Goal: Task Accomplishment & Management: Complete application form

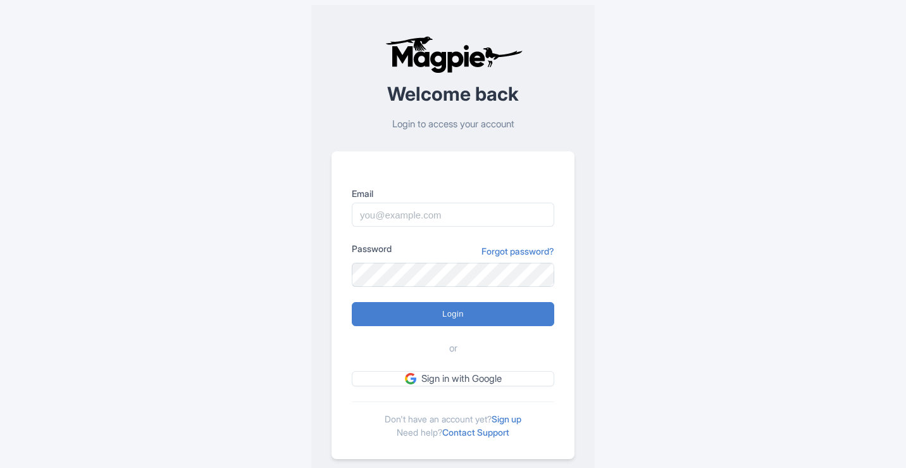
scroll to position [27, 0]
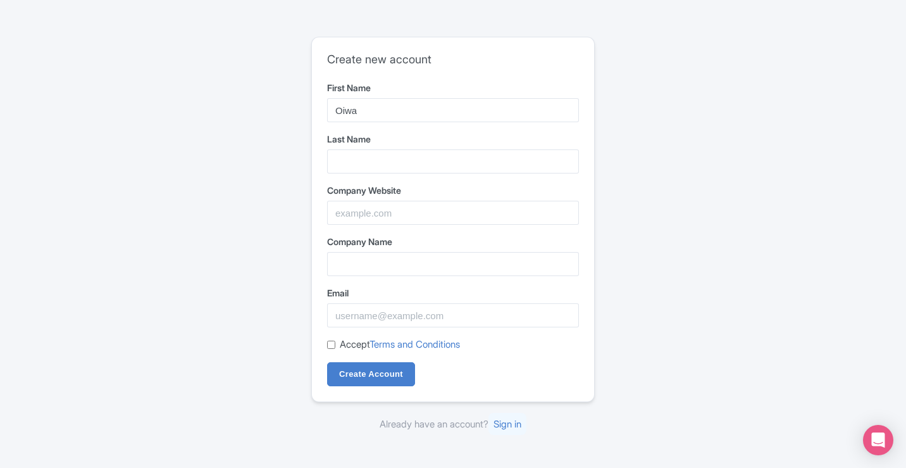
type input "Oiwa"
type input "Garage"
type input "O"
paste input "https://oiwagarage.co/pages/suzuki-carry-kei-truck"
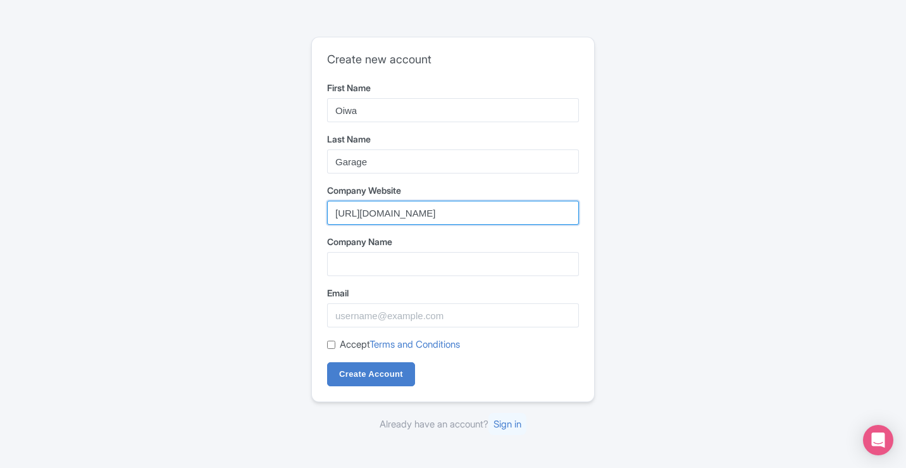
type input "https://oiwagarage.co/pages/suzuki-carry-kei-truck"
click at [430, 251] on div "Company Name" at bounding box center [453, 255] width 252 height 41
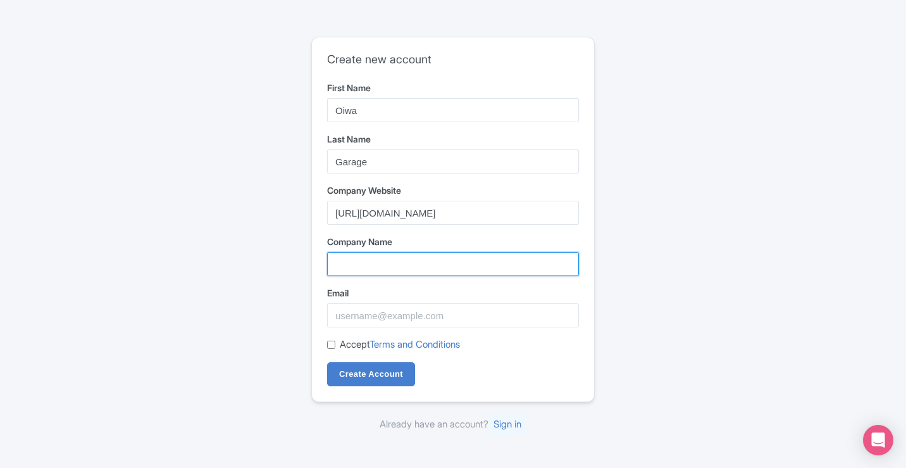
click at [428, 259] on input "Company Name" at bounding box center [453, 264] width 252 height 24
type input "Oiwa Garage"
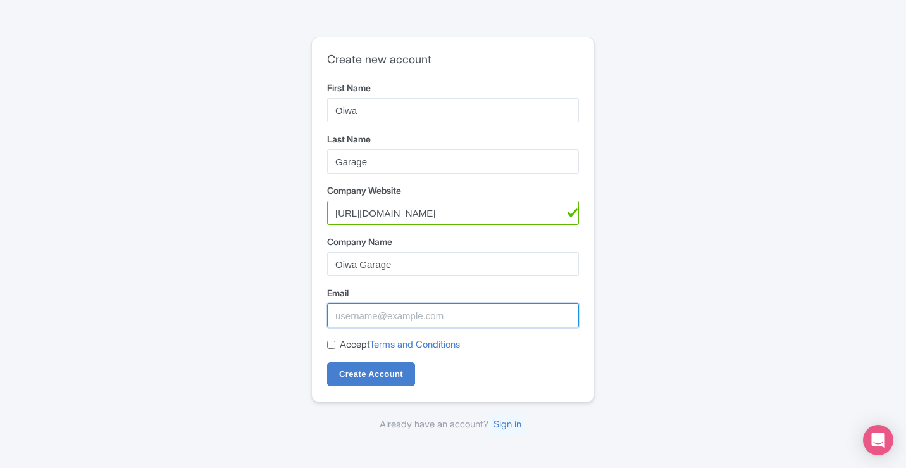
paste input "[EMAIL_ADDRESS][DOMAIN_NAME]"
type input "[EMAIL_ADDRESS][DOMAIN_NAME]"
click at [330, 340] on input "Accept Terms and Conditions" at bounding box center [331, 344] width 8 height 8
checkbox input "true"
click at [250, 323] on div "Create new account First Name Oiwa Last Name Garage Company Website https://oiw…" at bounding box center [453, 234] width 810 height 405
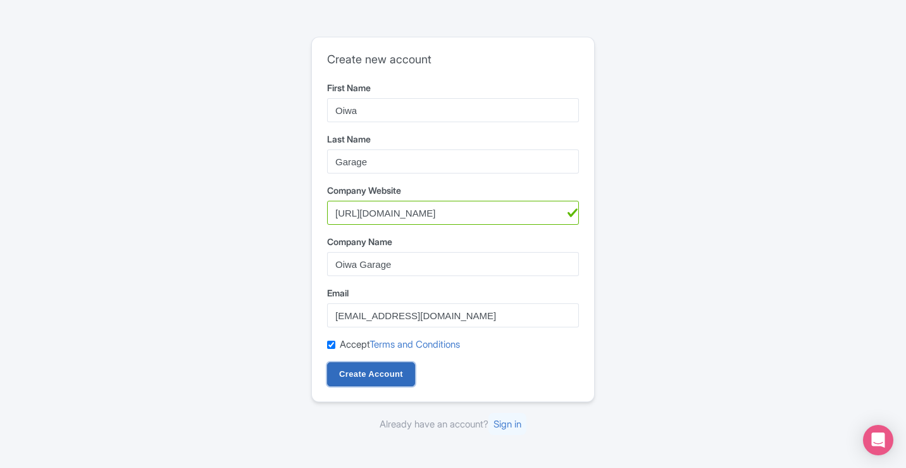
click at [370, 368] on input "Create Account" at bounding box center [371, 374] width 88 height 24
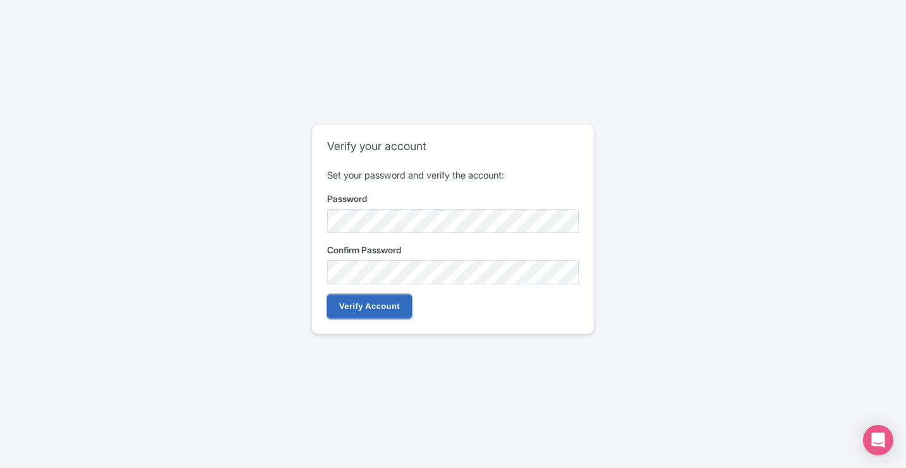
click at [351, 308] on input "Verify Account" at bounding box center [369, 306] width 85 height 24
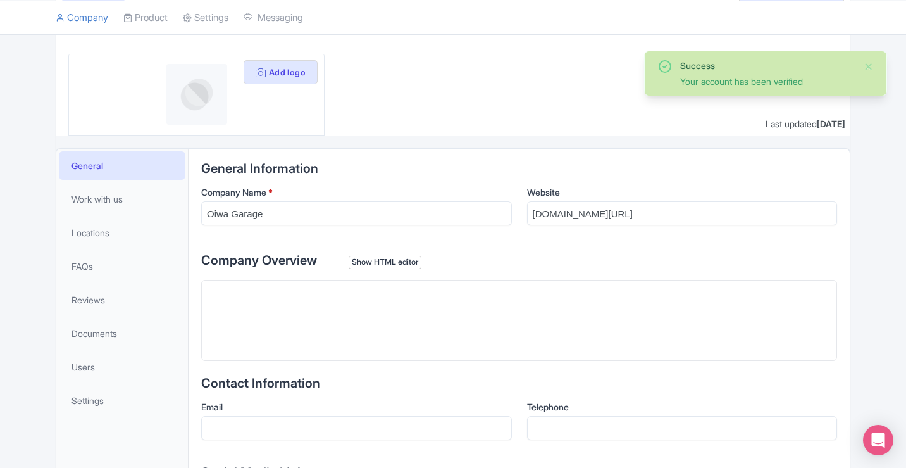
scroll to position [127, 0]
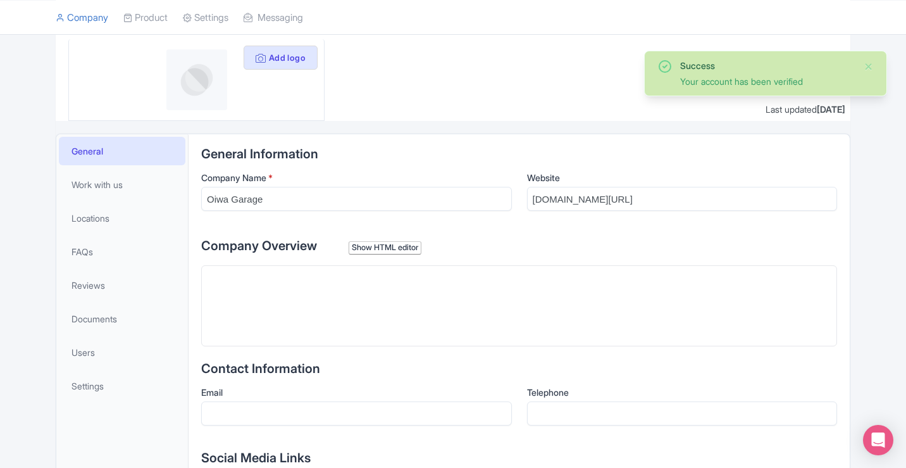
click at [327, 285] on trix-editor at bounding box center [519, 305] width 636 height 81
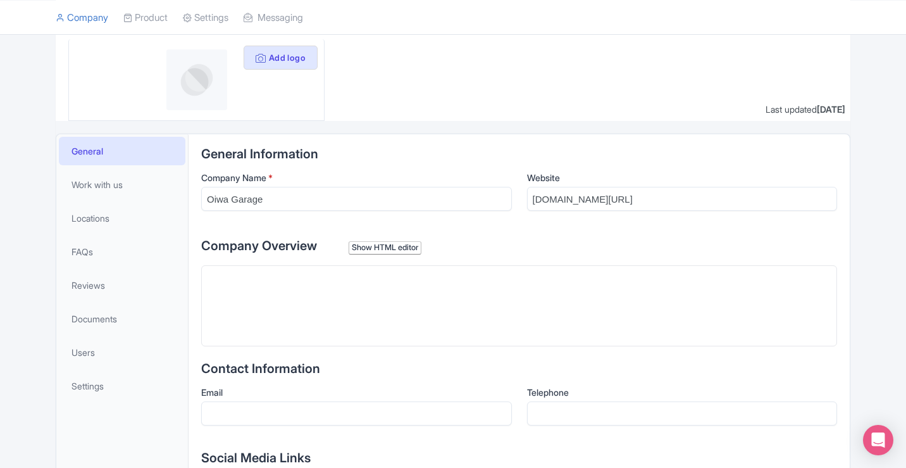
paste trix-editor "<div>Oiwa Garage is where I share everything I’ve learned about the Suzuki Carr…"
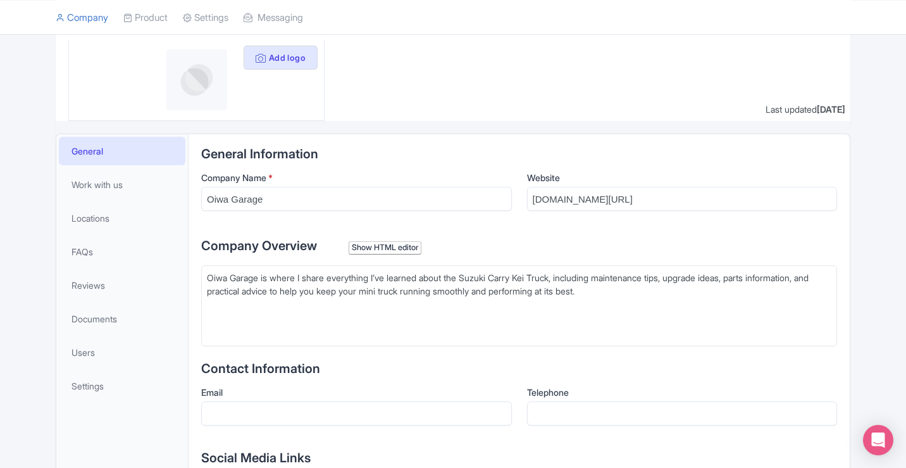
type trix-editor "<div>Oiwa Garage is where I share everything I’ve learned about the Suzuki Carr…"
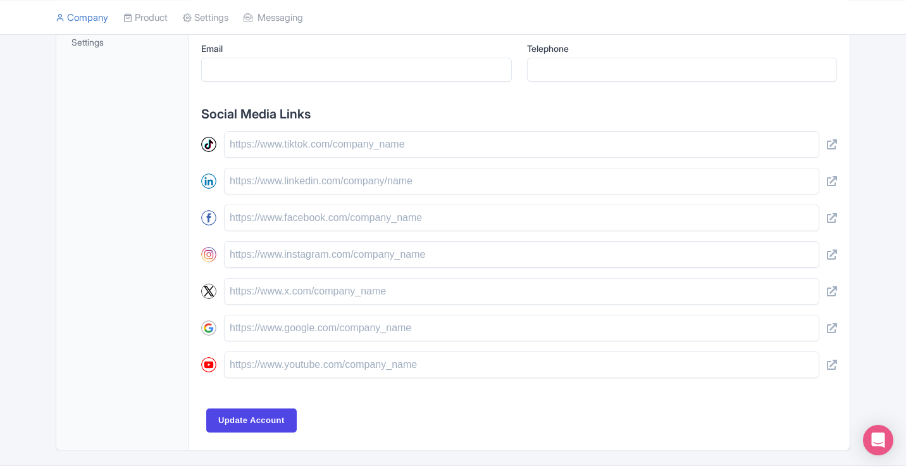
scroll to position [507, 0]
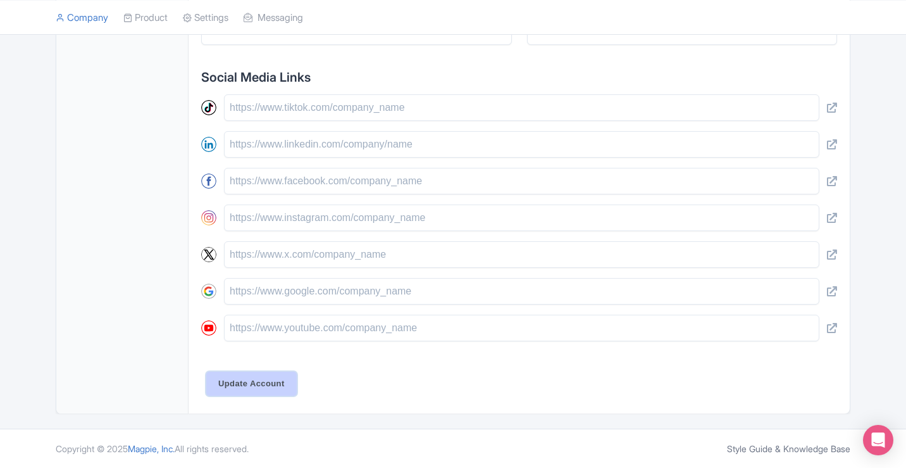
click at [261, 373] on input "Update Account" at bounding box center [251, 383] width 90 height 24
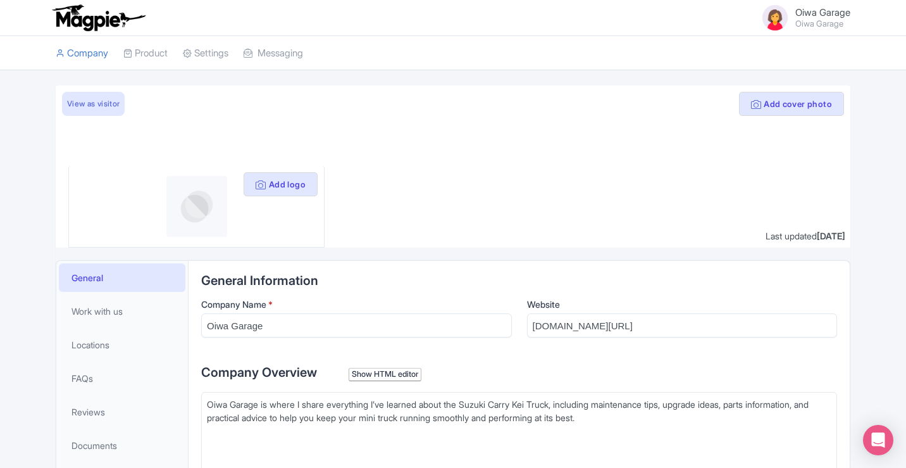
click at [812, 15] on span "Oiwa Garage" at bounding box center [822, 12] width 55 height 12
click at [797, 20] on small "Oiwa Garage" at bounding box center [822, 24] width 55 height 8
click at [803, 23] on small "Oiwa Garage" at bounding box center [822, 24] width 55 height 8
click at [809, 8] on span "Oiwa Garage" at bounding box center [822, 12] width 55 height 12
click at [792, 9] on link "Oiwa Garage Oiwa Garage" at bounding box center [801, 18] width 98 height 30
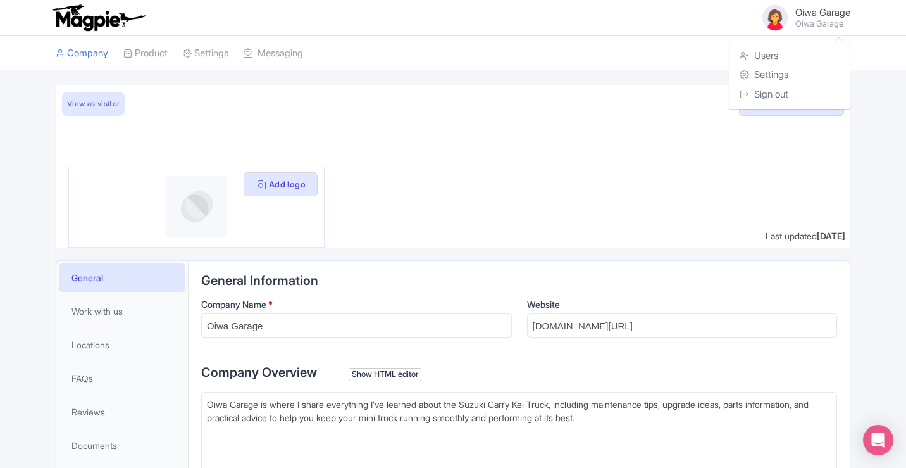
click at [773, 15] on img at bounding box center [775, 18] width 30 height 30
click at [72, 54] on link "Company" at bounding box center [82, 53] width 53 height 35
